Goal: Ask a question

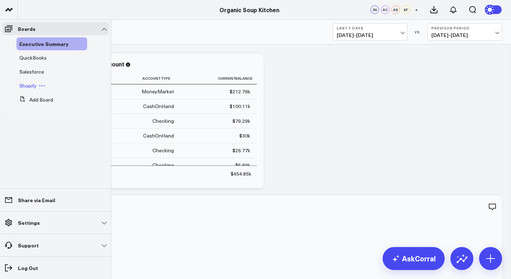
click at [24, 85] on span "Shopify" at bounding box center [27, 85] width 17 height 7
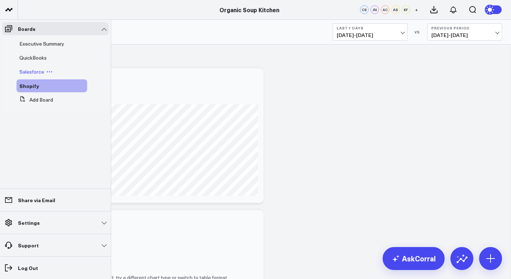
click at [38, 72] on span "Salesforce" at bounding box center [31, 71] width 25 height 7
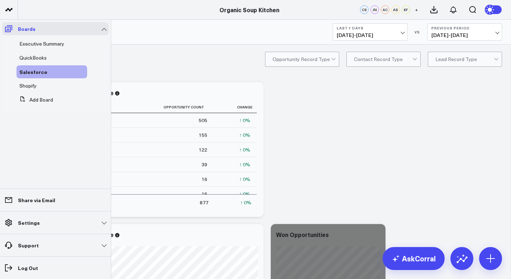
click at [8, 27] on icon at bounding box center [8, 28] width 7 height 7
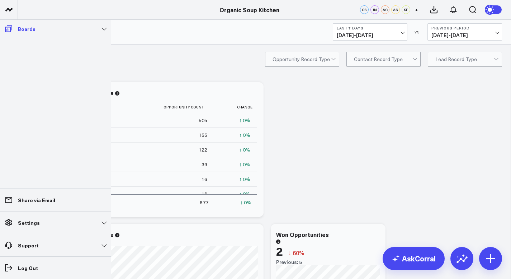
click at [25, 30] on p "Boards" at bounding box center [27, 29] width 18 height 6
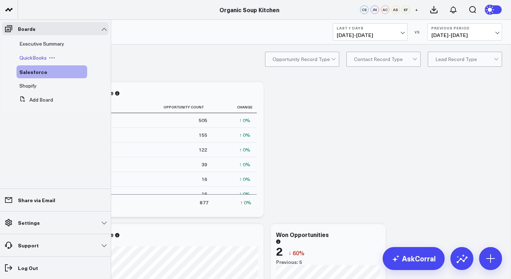
click at [26, 55] on span "QuickBooks" at bounding box center [32, 57] width 27 height 7
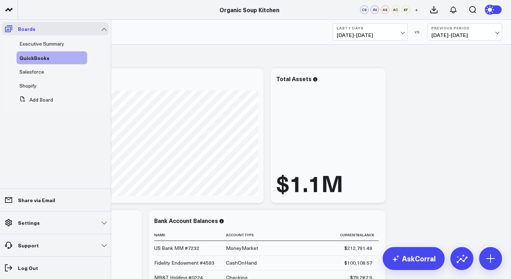
click at [9, 29] on icon at bounding box center [8, 28] width 9 height 9
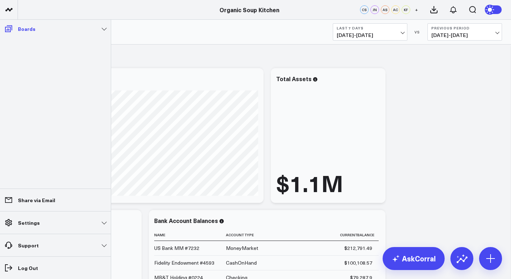
click at [104, 28] on link "Boards" at bounding box center [55, 28] width 106 height 13
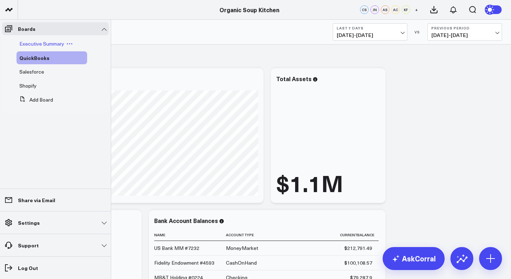
click at [46, 42] on span "Executive Summary" at bounding box center [41, 43] width 45 height 7
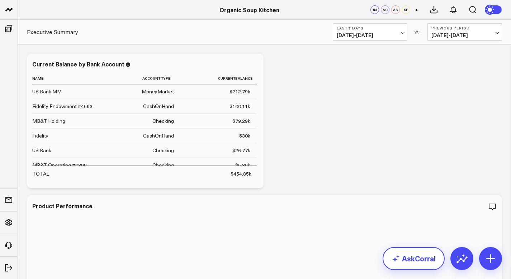
click at [408, 257] on link "AskCorral" at bounding box center [414, 258] width 62 height 23
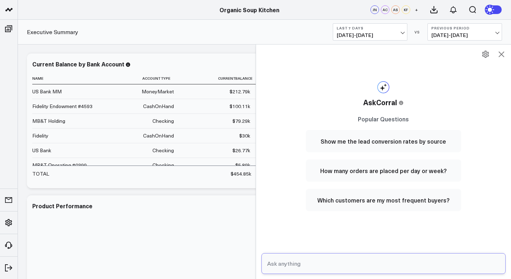
click at [271, 263] on input "text" at bounding box center [377, 263] width 224 height 13
type input "how many units are in inventory"
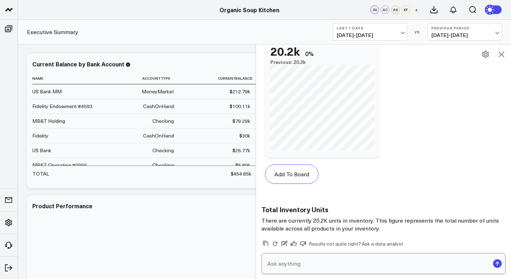
scroll to position [731, 0]
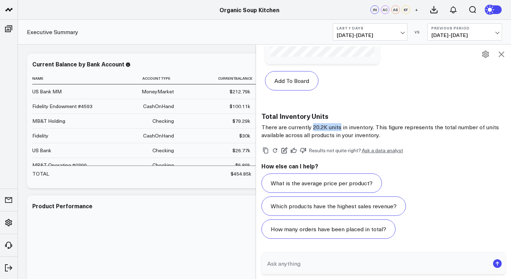
drag, startPoint x: 342, startPoint y: 129, endPoint x: 313, endPoint y: 128, distance: 29.1
click at [313, 128] on p "There are currently 20.2K units in inventory. This figure represents the total …" at bounding box center [383, 131] width 245 height 16
copy p "20.2K units"
click at [278, 265] on input "text" at bounding box center [377, 263] width 224 height 13
paste input "20.2K units"
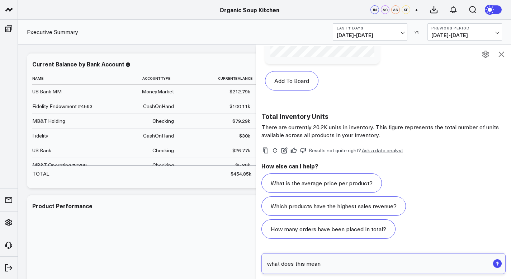
type input "what does this mean 20.2K units"
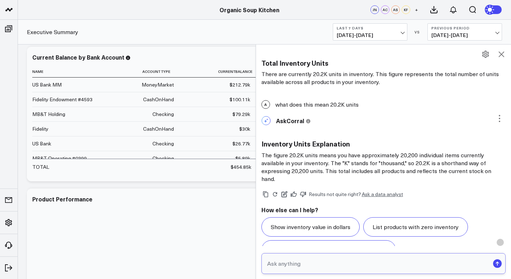
scroll to position [804, 0]
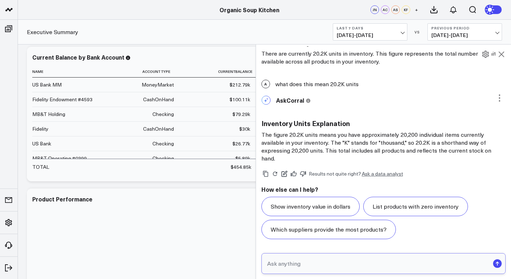
click at [272, 265] on input "text" at bounding box center [377, 263] width 224 height 13
paste input "20.2K units"
type input "is that 20.2K units (soup containers?"
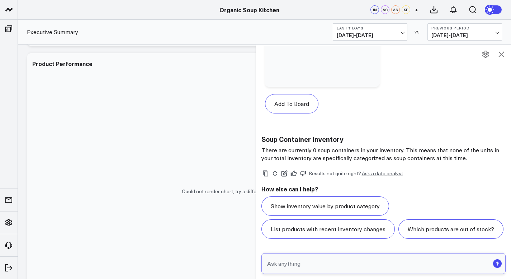
scroll to position [1651, 0]
click at [269, 265] on input "text" at bounding box center [377, 263] width 224 height 13
type input "how many coconut [PERSON_NAME] lentil soups are in inventory"
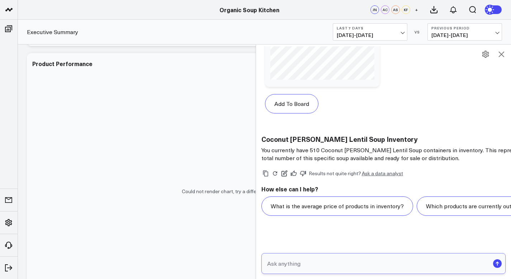
scroll to position [2233, 0]
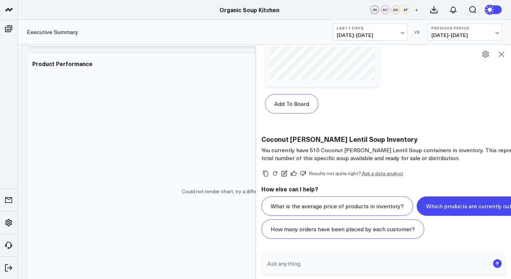
click at [417, 203] on button "Which products are currently out of stock?" at bounding box center [482, 205] width 130 height 19
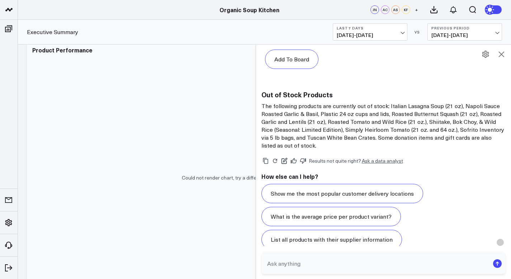
scroll to position [2786, 0]
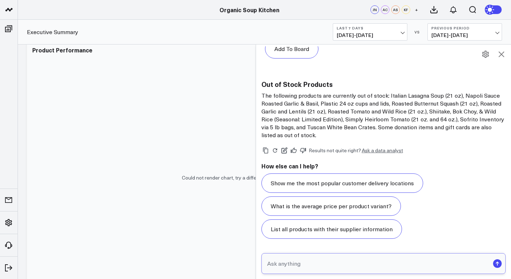
click at [299, 263] on input "text" at bounding box center [377, 263] width 224 height 13
type input "what is the most popular soup purchased"
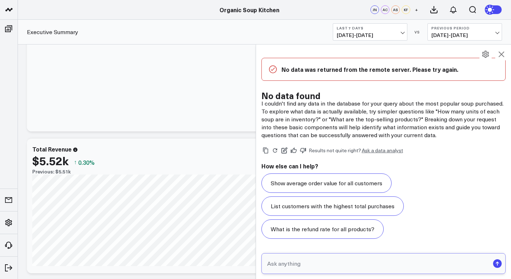
scroll to position [341, 0]
click at [269, 265] on input "text" at bounding box center [377, 263] width 224 height 13
type input "how many soups are in inventory currently"
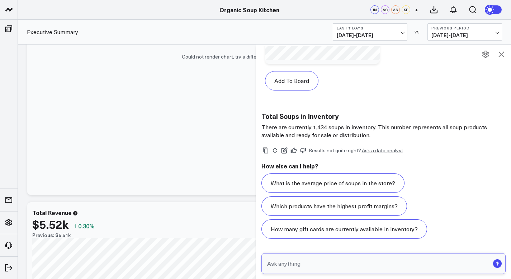
scroll to position [279, 0]
click at [269, 265] on input "text" at bounding box center [377, 263] width 224 height 13
type input "what flavors are in inventory"
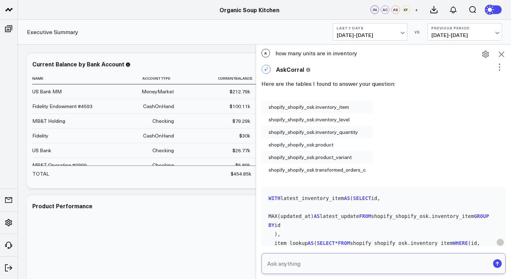
scroll to position [0, 0]
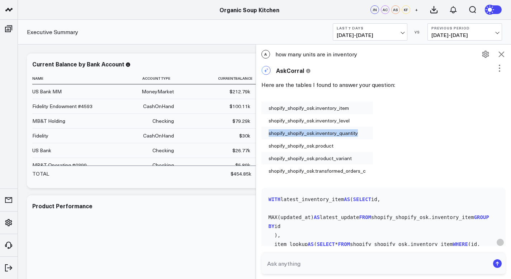
drag, startPoint x: 365, startPoint y: 132, endPoint x: 268, endPoint y: 134, distance: 96.8
click at [268, 134] on div "shopify_shopify_osk.inventory_quantity" at bounding box center [317, 133] width 112 height 13
copy div "shopify_shopify_osk.inventory_quantity"
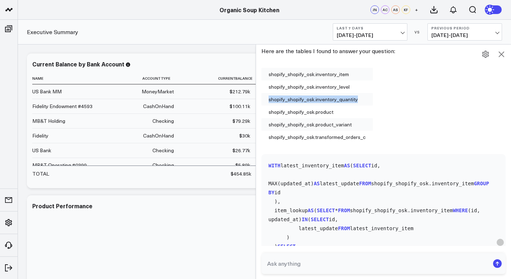
scroll to position [35, 0]
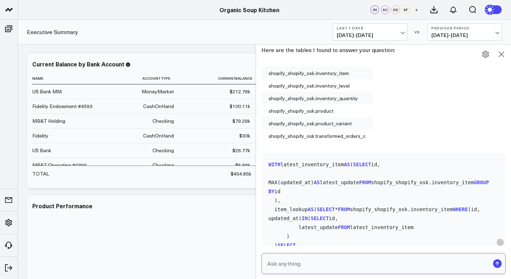
click at [273, 264] on input "text" at bounding box center [377, 263] width 224 height 13
paste input "shopify_shopify_osk.inventory_quantity"
type input "shopify_shopify_osk.inventory_quantity"
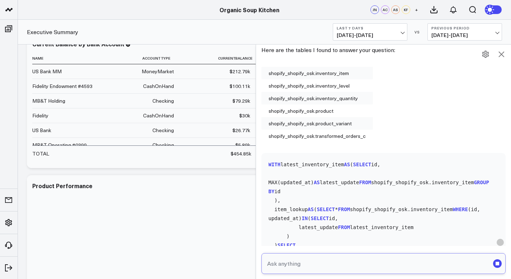
scroll to position [199, 0]
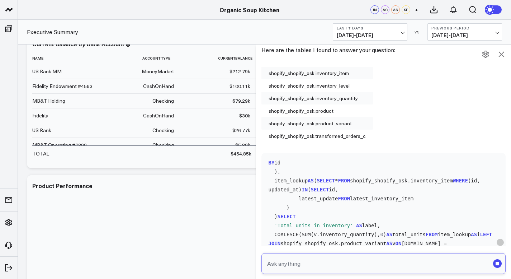
click at [270, 262] on input "text" at bounding box center [377, 263] width 224 height 13
paste input "shopify_shopify_osk.inventory_quantity"
drag, startPoint x: 323, startPoint y: 265, endPoint x: 263, endPoint y: 262, distance: 59.9
click at [263, 262] on div "shopify_shopify_osk.inventory_quantity" at bounding box center [383, 263] width 255 height 32
type input "inventory_quantity"
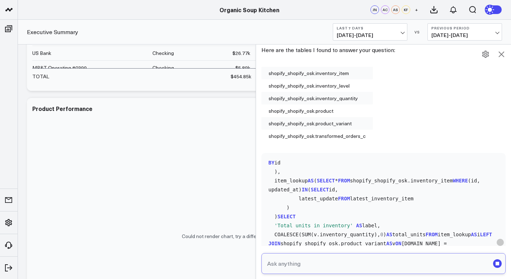
scroll to position [98, 0]
click at [311, 262] on input "text" at bounding box center [377, 263] width 224 height 13
type input "soups quantity"
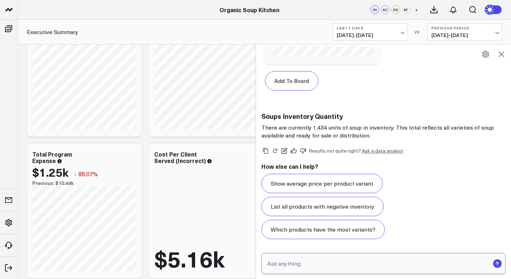
scroll to position [1231, 0]
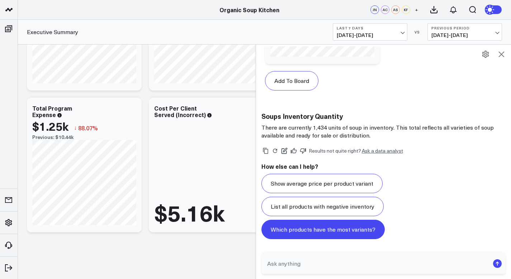
click at [307, 229] on button "Which products have the most variants?" at bounding box center [322, 228] width 123 height 19
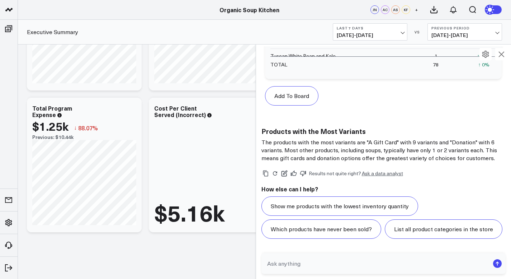
scroll to position [6690, 0]
click at [283, 267] on input "text" at bounding box center [377, 263] width 224 height 13
type input "how many soups are in inventory"
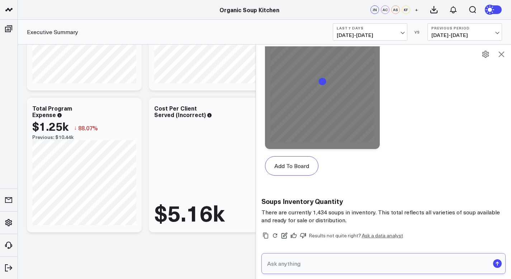
scroll to position [7622, 0]
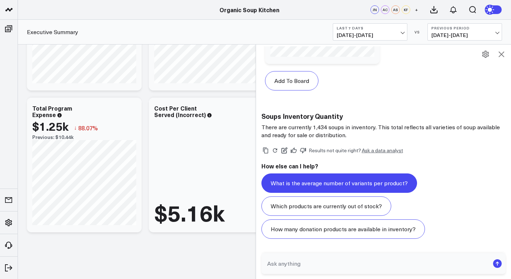
click at [296, 183] on button "What is the average number of variants per product?" at bounding box center [339, 182] width 156 height 19
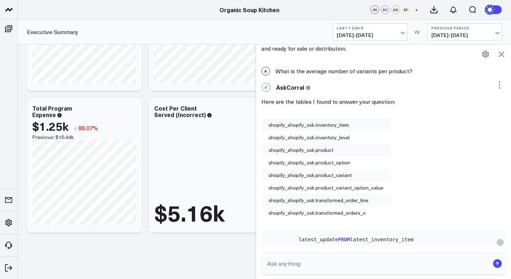
scroll to position [7709, 0]
